Goal: Task Accomplishment & Management: Use online tool/utility

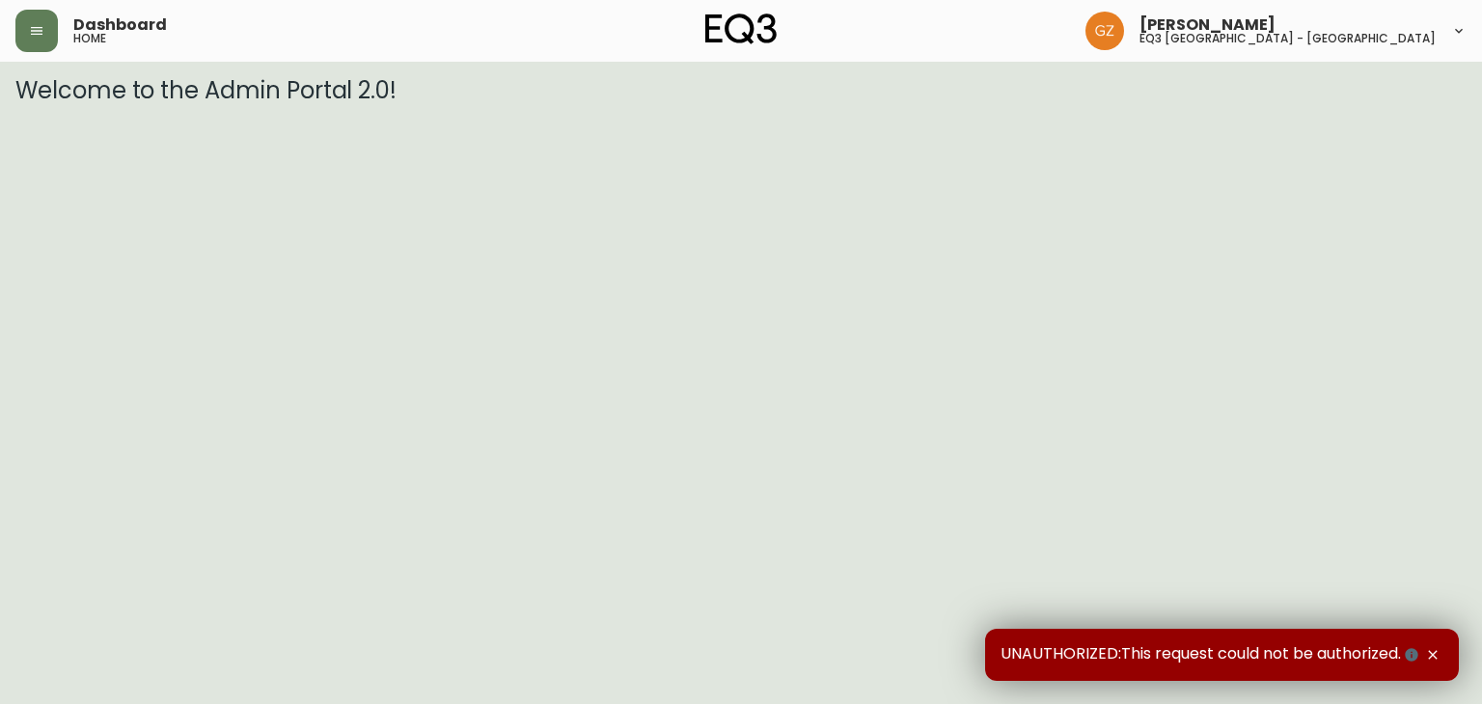
click at [1431, 659] on icon "button" at bounding box center [1432, 654] width 15 height 15
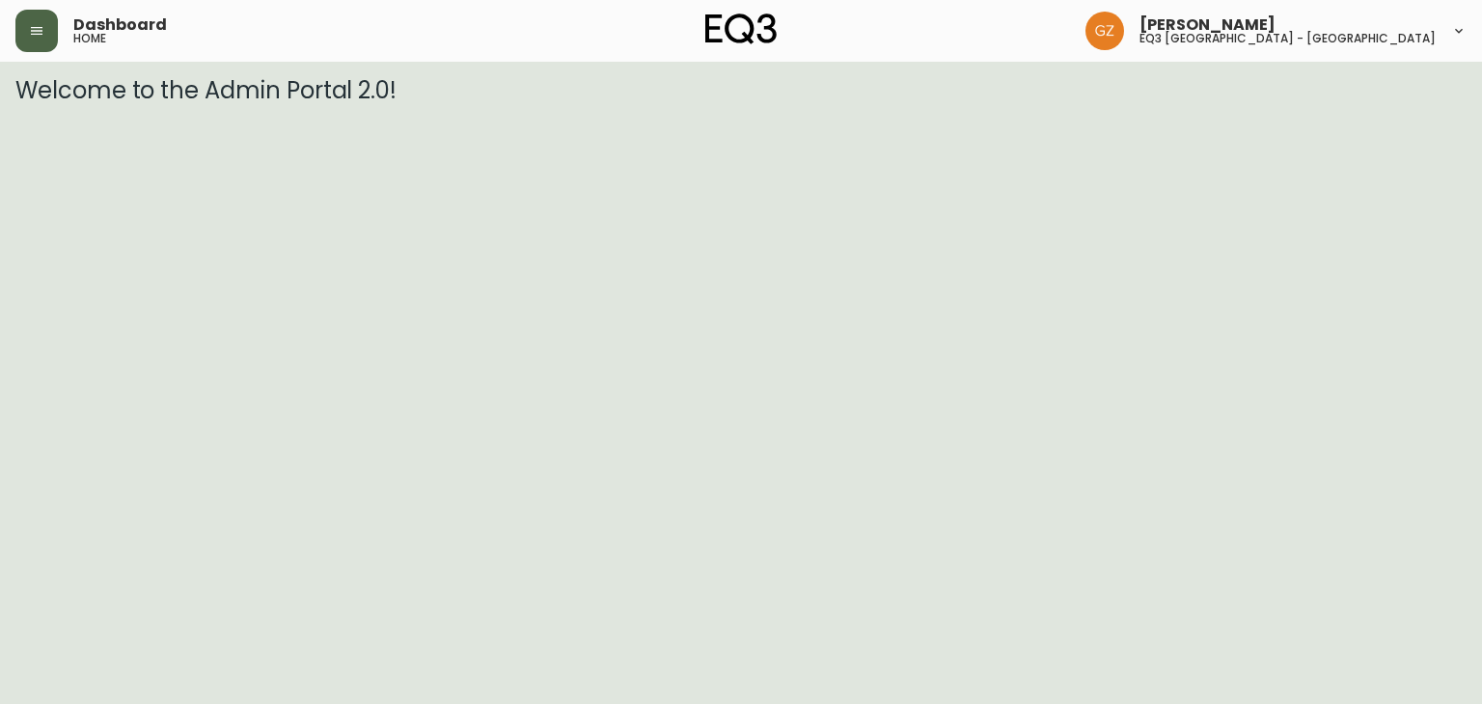
click at [35, 23] on icon "button" at bounding box center [36, 30] width 15 height 15
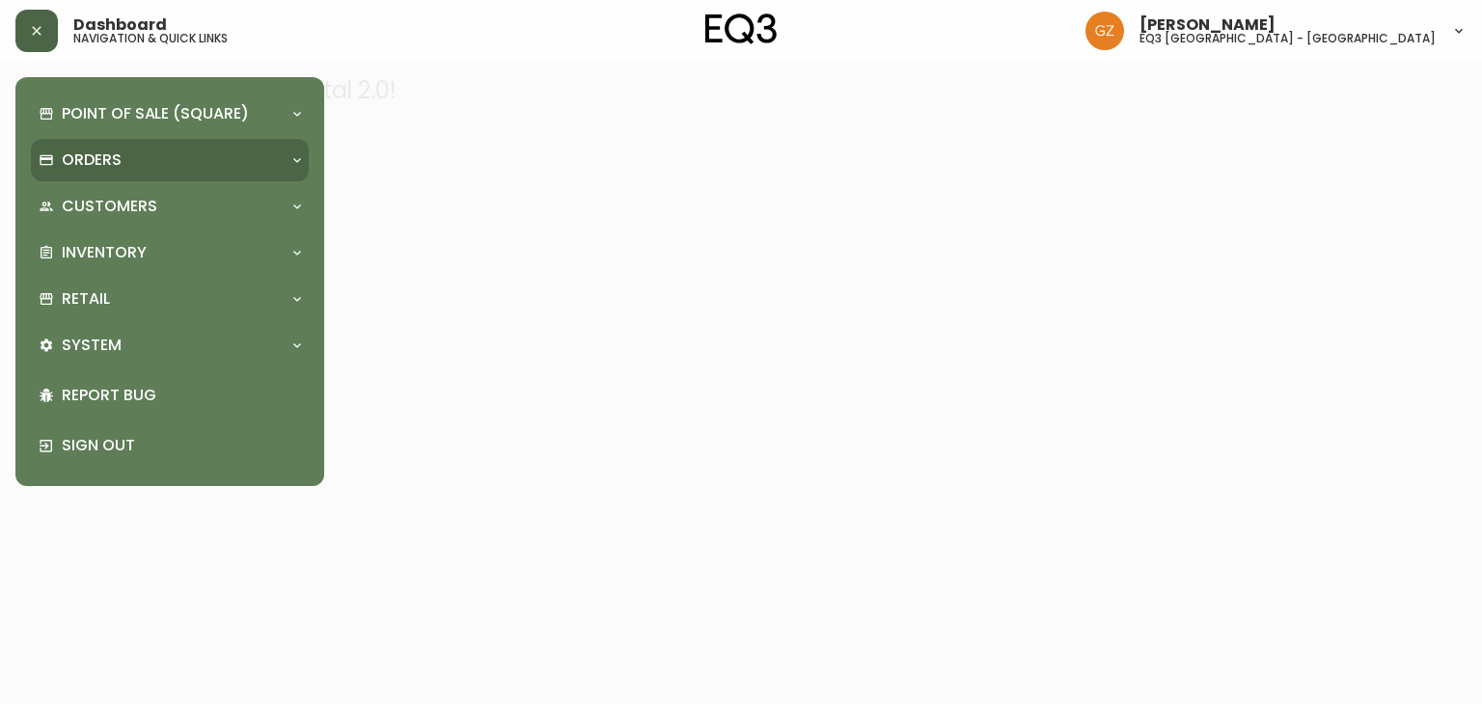
click at [46, 144] on div "Orders" at bounding box center [170, 160] width 278 height 42
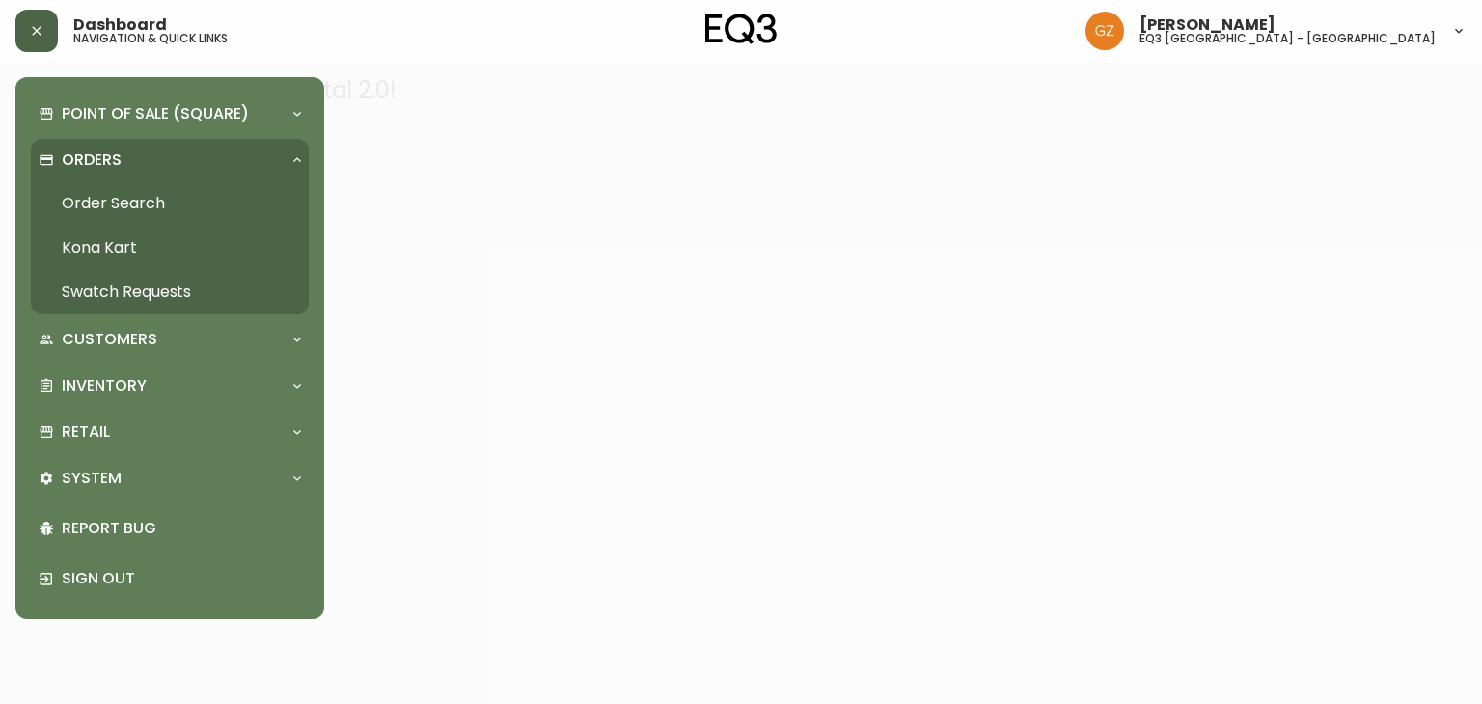
drag, startPoint x: 133, startPoint y: 206, endPoint x: 168, endPoint y: 206, distance: 34.7
click at [133, 206] on link "Order Search" at bounding box center [170, 203] width 278 height 44
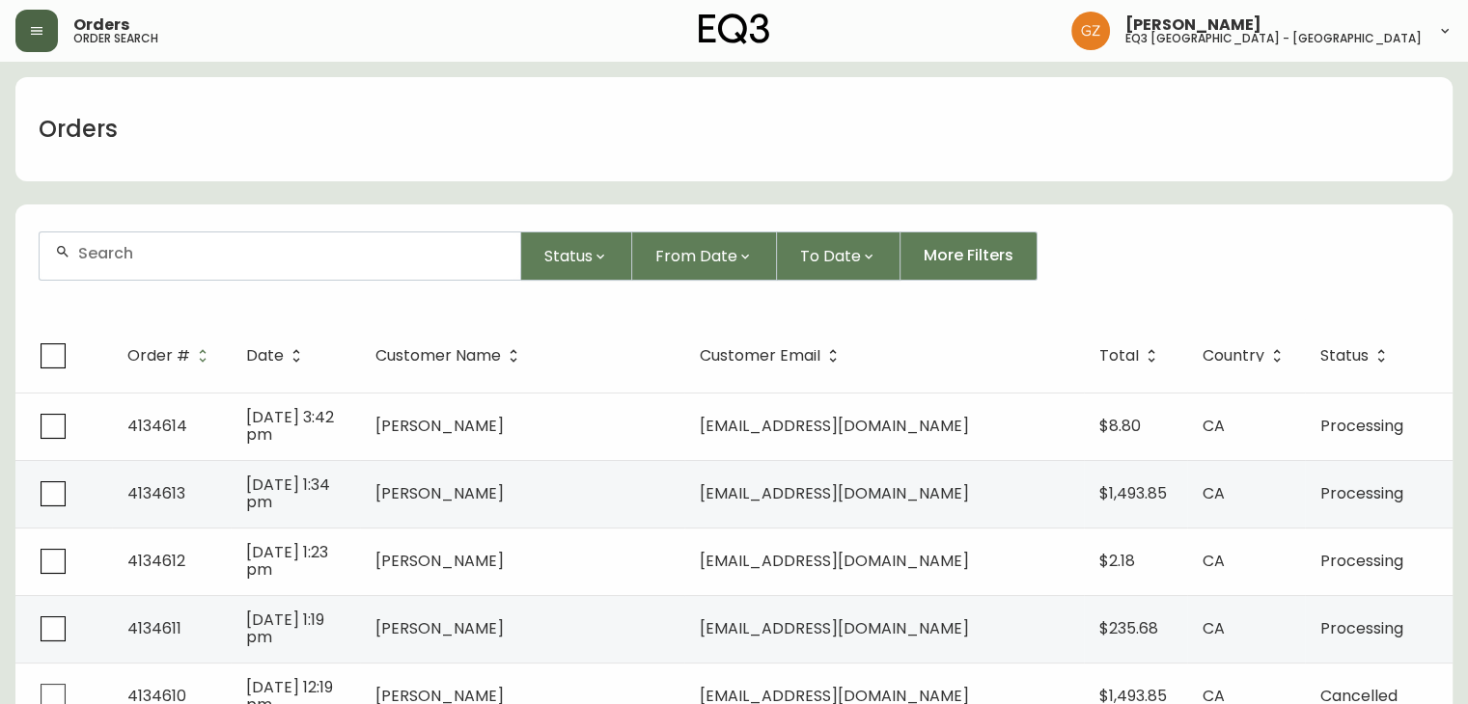
click at [19, 26] on button "button" at bounding box center [36, 31] width 42 height 42
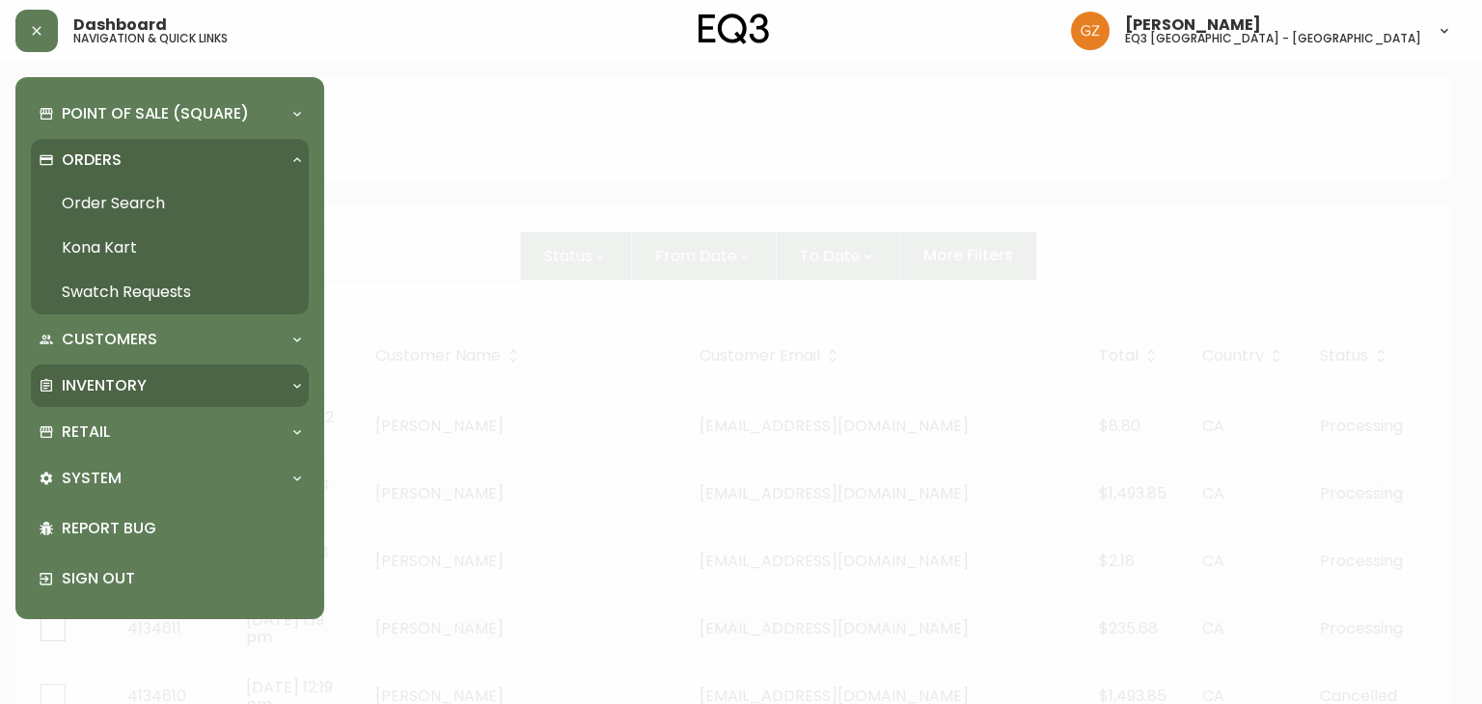
click at [109, 369] on div "Inventory" at bounding box center [170, 386] width 278 height 42
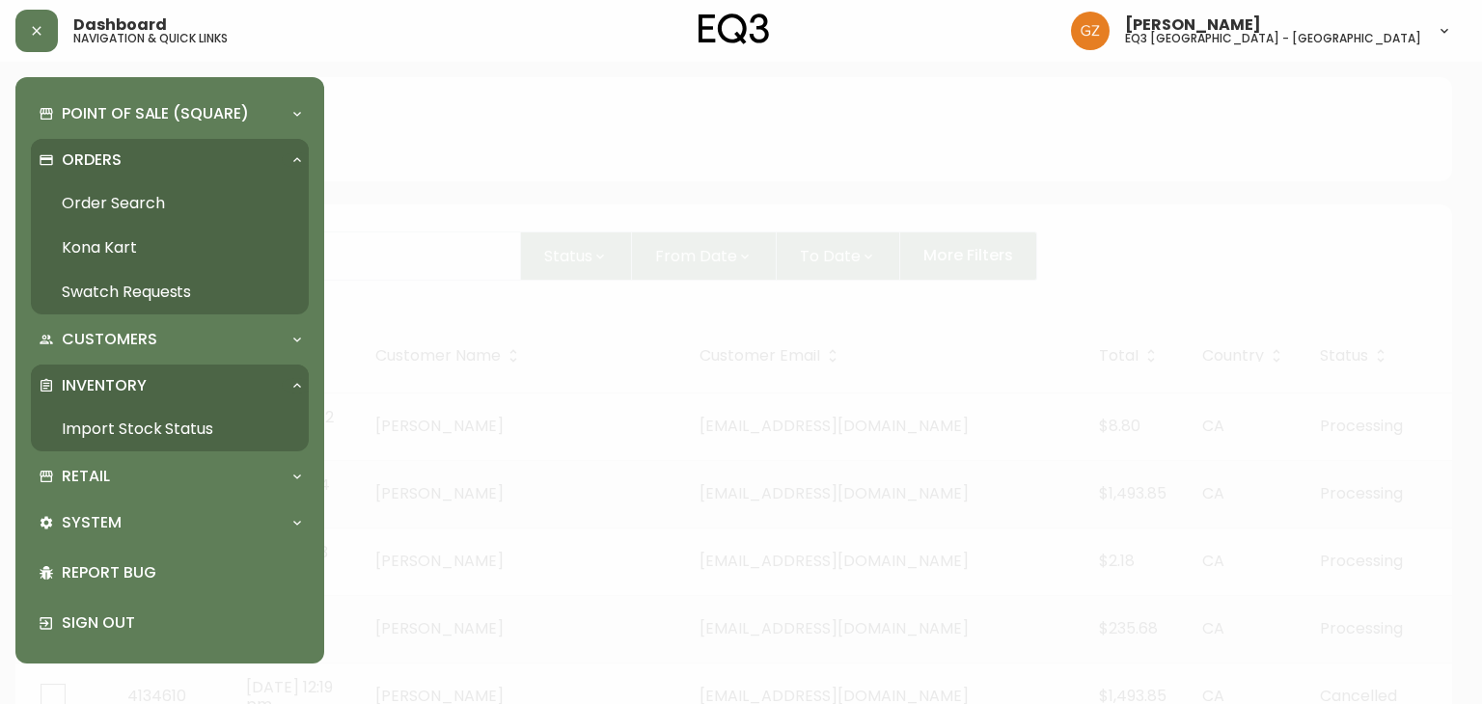
click at [112, 429] on link "Import Stock Status" at bounding box center [170, 429] width 278 height 44
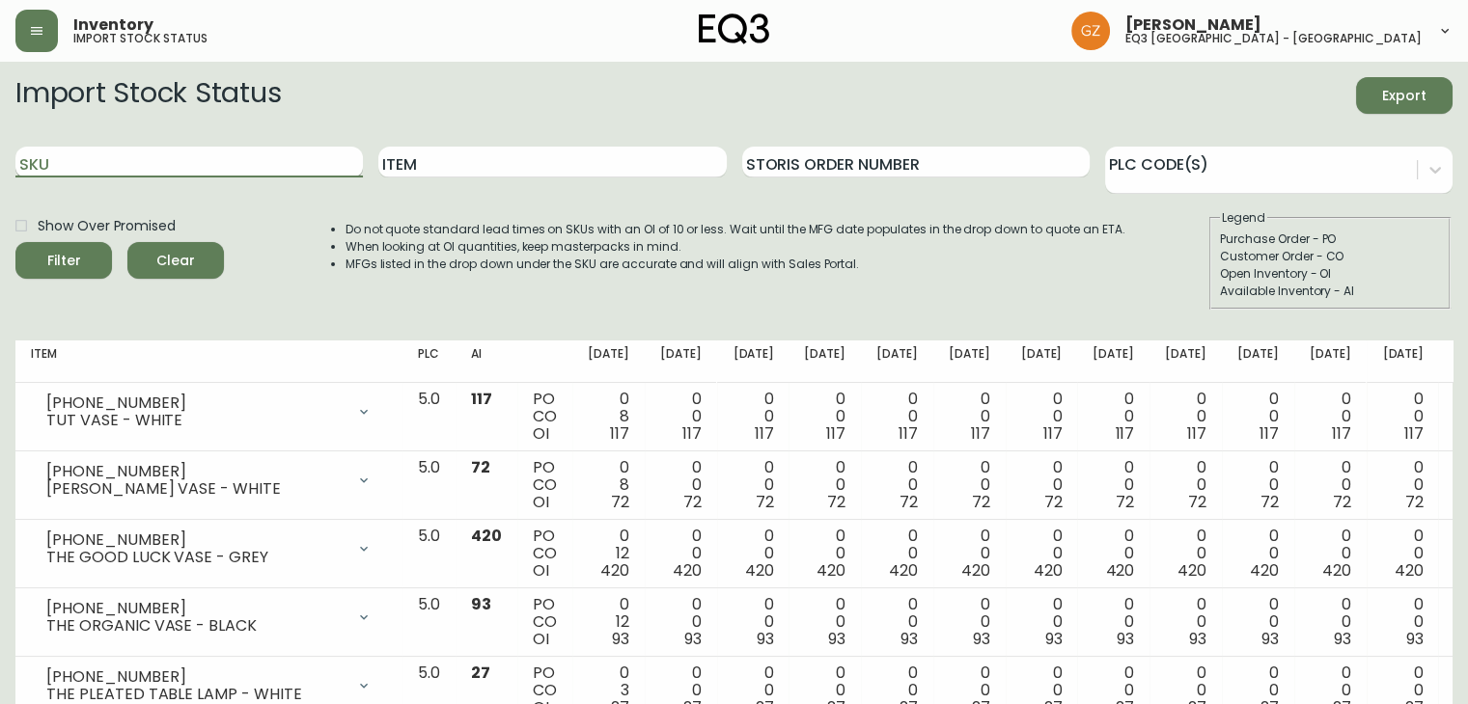
click at [226, 156] on input "SKU" at bounding box center [188, 162] width 347 height 31
paste input "[PHONE_NUMBER]"
type input "[PHONE_NUMBER]"
click at [34, 256] on span "Filter" at bounding box center [64, 261] width 66 height 24
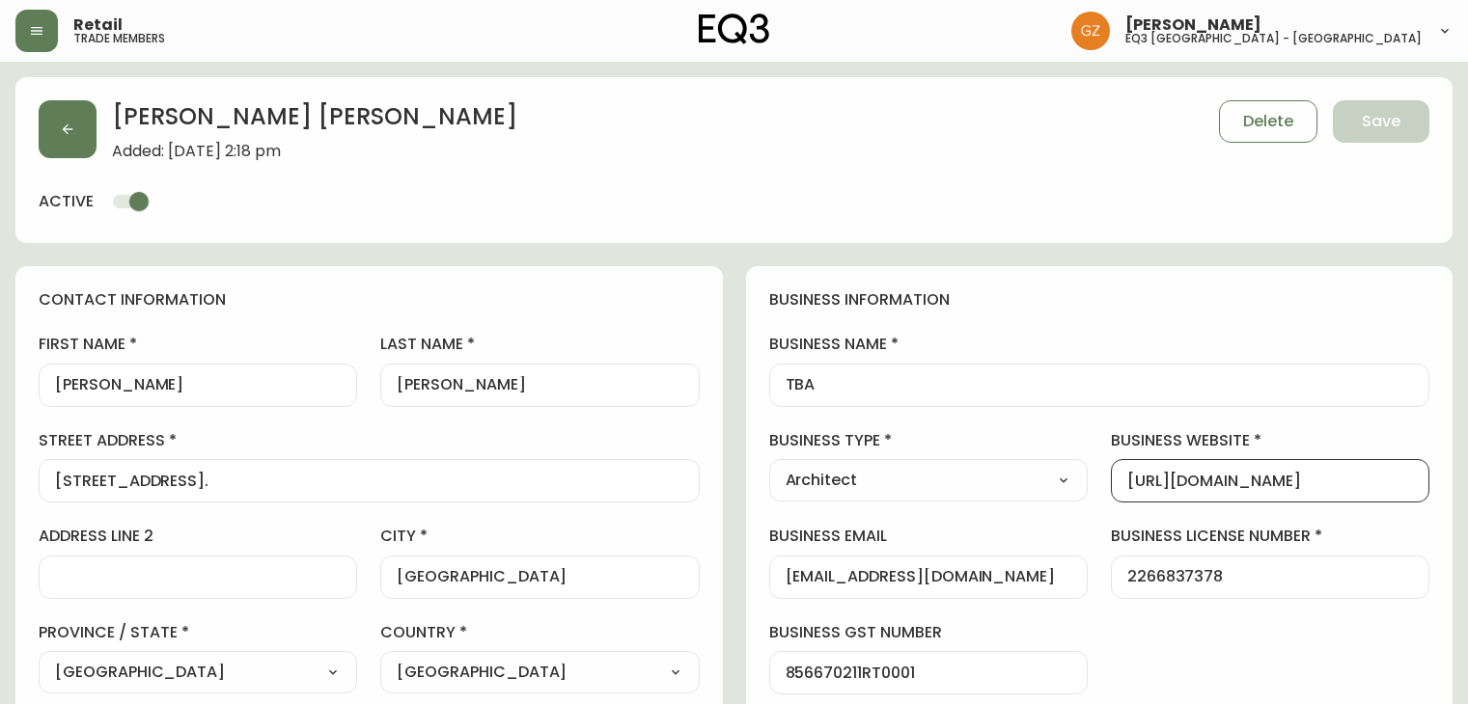
select select "QC"
select select "CA"
select select "CA_EN"
select select "Other"
select select "Architect"
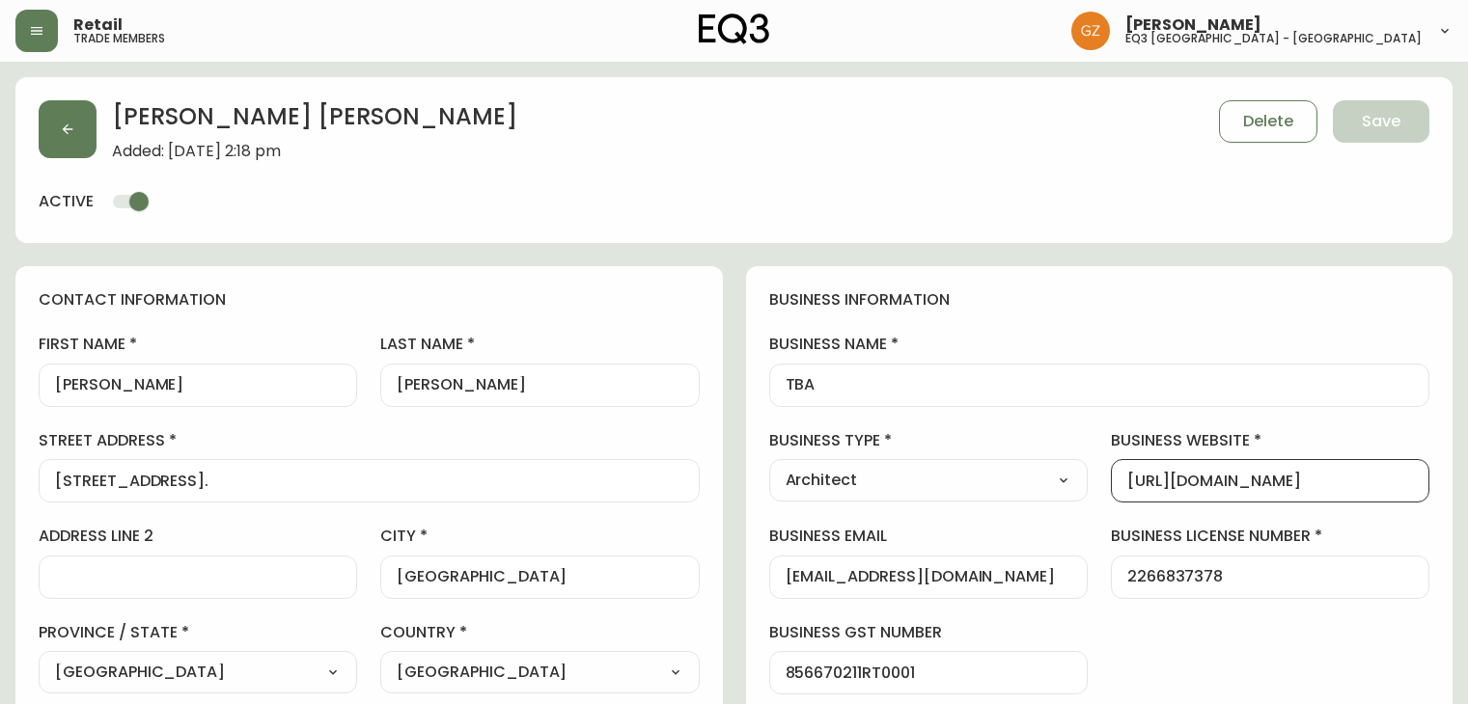
select select "cjw10z96t00cw6gs04aeyfqxf"
select select "false"
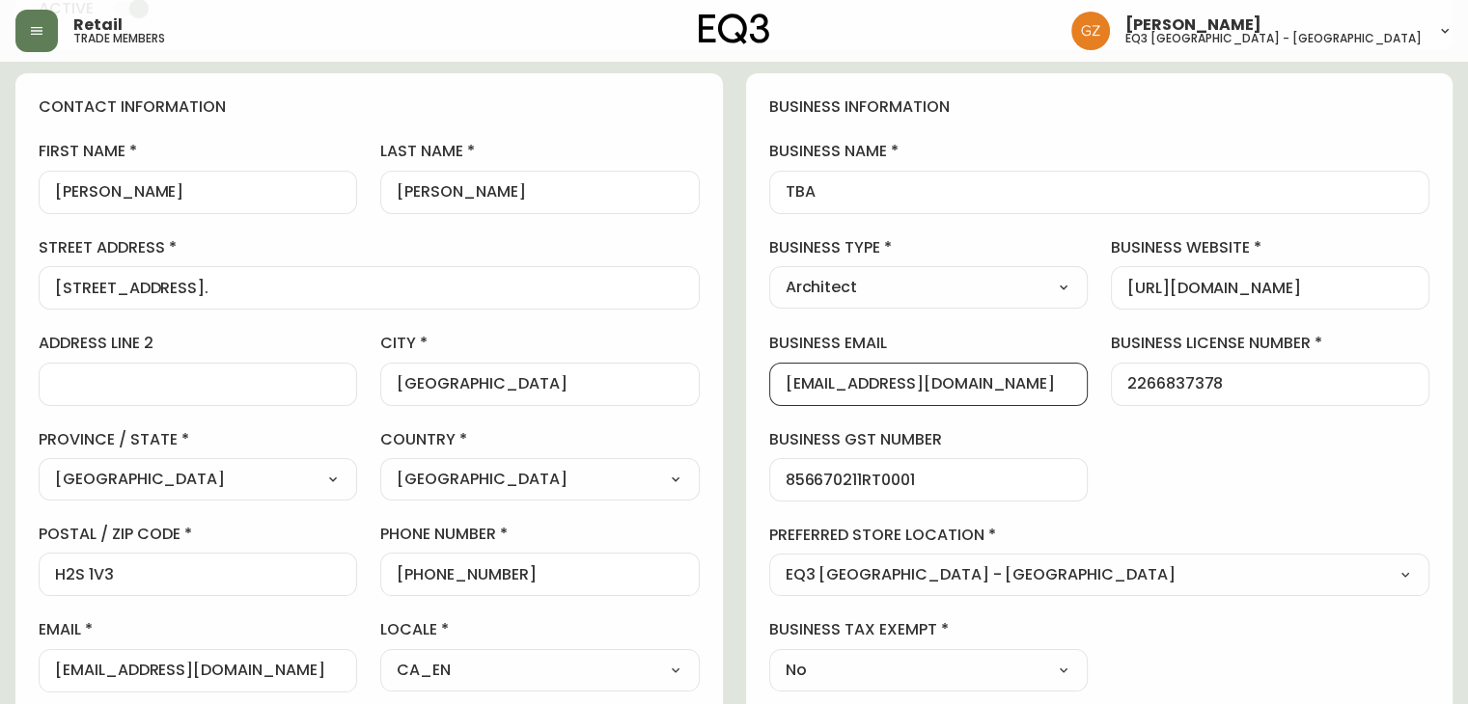
drag, startPoint x: 1009, startPoint y: 386, endPoint x: 647, endPoint y: 375, distance: 362.0
drag, startPoint x: 296, startPoint y: 682, endPoint x: 38, endPoint y: 660, distance: 259.5
click at [38, 660] on div "contact information first name THOMAS last name BALABAN street address 34 rue B…" at bounding box center [368, 394] width 707 height 643
click at [669, 640] on div "locale CA_EN Select CA_EN CA_FR US_EN" at bounding box center [539, 655] width 318 height 72
